Goal: Book appointment/travel/reservation

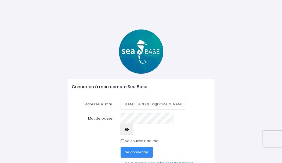
type input "minadefaria0261@gmail.com"
click at [217, 135] on div "Connexion à mon compte Sea Base Adresse e-mail minadefaria0261@gmail.com Mot de…" at bounding box center [141, 126] width 156 height 94
click at [129, 130] on icon "button" at bounding box center [127, 130] width 4 height 0
click at [123, 140] on input "Se souvenir de moi" at bounding box center [122, 141] width 3 height 3
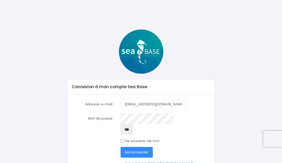
checkbox input "true"
click at [133, 150] on span "Se connecter" at bounding box center [137, 152] width 24 height 5
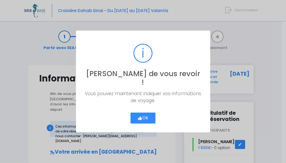
click at [145, 114] on button "Ok" at bounding box center [143, 118] width 25 height 11
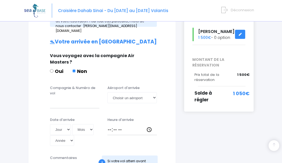
scroll to position [108, 0]
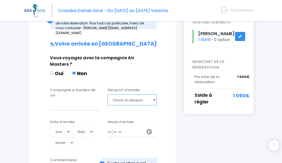
click at [154, 95] on select "Choisir un aéroport Hurghada Marsa Alam" at bounding box center [132, 100] width 49 height 11
select select "Hurghada"
click at [108, 95] on select "Choisir un aéroport Hurghada Marsa Alam" at bounding box center [132, 100] width 49 height 11
click at [75, 100] on input "Compagnie & Numéro de vol" at bounding box center [74, 105] width 49 height 11
type input "t"
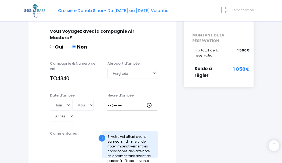
scroll to position [135, 0]
type input "TO4340"
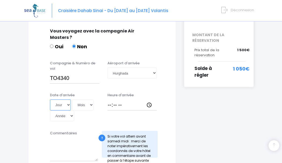
click at [68, 101] on select "Jour 01 02 03 04 05 06 07 08 09 10 11 12 13 14 15 16 17 18 19 20 21 22 23 24 25…" at bounding box center [60, 105] width 21 height 11
select select "22"
click at [50, 100] on select "Jour 01 02 03 04 05 06 07 08 09 10 11 12 13 14 15 16 17 18 19 20 21 22 23 24 25…" at bounding box center [60, 105] width 21 height 11
click at [89, 100] on select "Mois 01 02 03 04 05 06 07 08 09 10 11 12" at bounding box center [83, 105] width 22 height 11
select select "11"
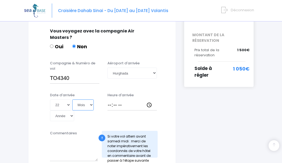
click at [72, 100] on select "Mois 01 02 03 04 05 06 07 08 09 10 11 12" at bounding box center [83, 105] width 22 height 11
click at [110, 101] on input "Heure d'arrivée" at bounding box center [132, 105] width 49 height 11
type input "16:00"
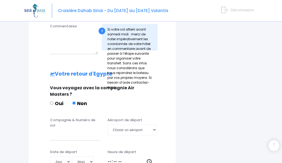
scroll to position [243, 0]
click at [70, 132] on input "Compagnie & Numéro de vol" at bounding box center [74, 135] width 49 height 11
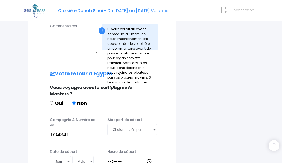
type input "TO4341"
click at [154, 124] on select "Choisir un aéroport Hurghada Marsa Alam" at bounding box center [132, 129] width 49 height 11
select select "Hurghada"
click at [108, 124] on select "Choisir un aéroport Hurghada Marsa Alam" at bounding box center [132, 129] width 49 height 11
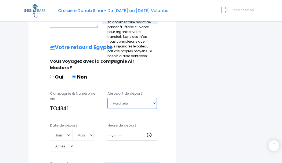
scroll to position [270, 0]
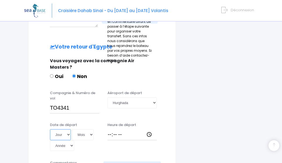
click at [67, 130] on select "Jour 01 02 03 04 05 06 07 08 09 10 11 12 13 14 15 16 17 18 19 20 21 22 23 24 25…" at bounding box center [60, 135] width 21 height 11
select select "30"
click at [50, 130] on select "Jour 01 02 03 04 05 06 07 08 09 10 11 12 13 14 15 16 17 18 19 20 21 22 23 24 25…" at bounding box center [60, 135] width 21 height 11
click at [92, 130] on select "Mois 01 02 03 04 05 06 07 08 09 10 11 12" at bounding box center [83, 135] width 22 height 11
select select "11"
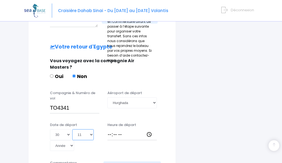
click at [72, 130] on select "Mois 01 02 03 04 05 06 07 08 09 10 11 12" at bounding box center [83, 135] width 22 height 11
click at [108, 130] on input "Heure de départ" at bounding box center [132, 135] width 49 height 11
type input "22:10"
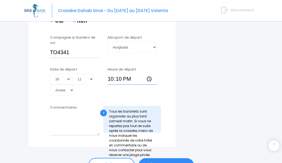
scroll to position [350, 0]
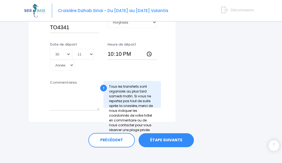
click at [165, 136] on link "ÉTAPE SUIVANTE" at bounding box center [166, 141] width 55 height 14
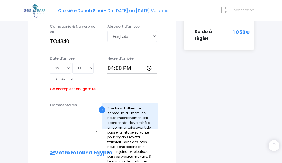
scroll to position [171, 0]
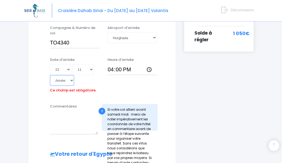
click at [72, 75] on select "Année 2045 2044 2043 2042 2041 2040 2039 2038 2037 2036 2035 2034 2033 2032 203…" at bounding box center [62, 80] width 24 height 11
select select "2025"
click at [50, 75] on select "Année 2045 2044 2043 2042 2041 2040 2039 2038 2037 2036 2035 2034 2033 2032 203…" at bounding box center [62, 80] width 24 height 11
type input "2025-11-22"
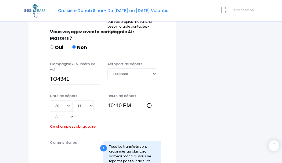
scroll to position [332, 0]
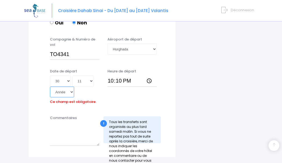
click at [71, 87] on select "Année 2045 2044 2043 2042 2041 2040 2039 2038 2037 2036 2035 2034 2033 2032 203…" at bounding box center [62, 92] width 24 height 11
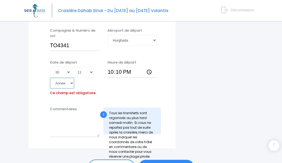
scroll to position [341, 0]
click at [70, 79] on select "Année 2045 2044 2043 2042 2041 2040 2039 2038 2037 2036 2035 2034 2033 2032 203…" at bounding box center [62, 83] width 24 height 11
select select "2025"
click at [50, 78] on select "Année 2045 2044 2043 2042 2041 2040 2039 2038 2037 2036 2035 2034 2033 2032 203…" at bounding box center [62, 83] width 24 height 11
type input "2025-11-30"
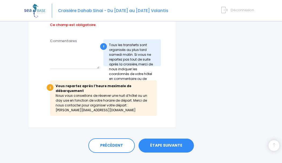
scroll to position [409, 0]
click at [163, 139] on link "ÉTAPE SUIVANTE" at bounding box center [166, 146] width 55 height 14
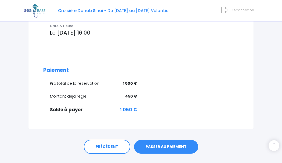
scroll to position [241, 0]
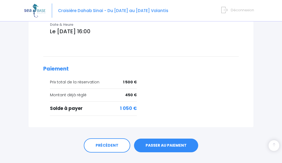
click at [160, 139] on link "PASSER AU PAIEMENT" at bounding box center [166, 146] width 64 height 14
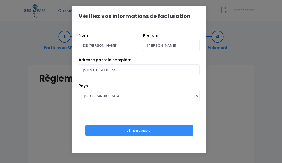
click at [155, 131] on button "Enregistrer" at bounding box center [139, 131] width 108 height 11
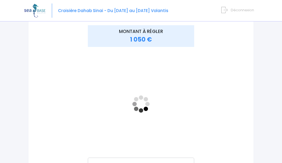
scroll to position [81, 0]
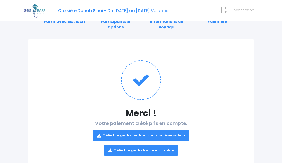
scroll to position [27, 0]
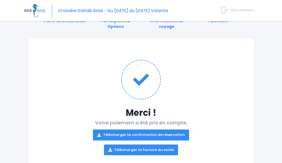
click at [154, 134] on link "Télécharger la confirmation de réservation" at bounding box center [141, 135] width 97 height 11
click at [154, 149] on link "Télécharger la facture du solde" at bounding box center [141, 150] width 74 height 11
